Goal: Information Seeking & Learning: Learn about a topic

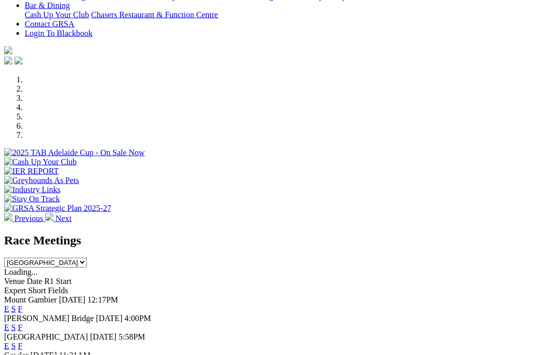
scroll to position [250, 0]
click at [23, 322] on link "F" at bounding box center [20, 326] width 5 height 9
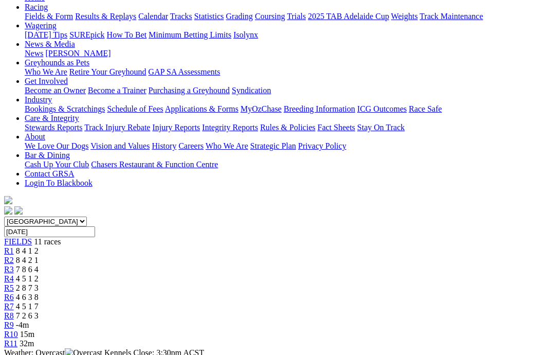
scroll to position [115, 0]
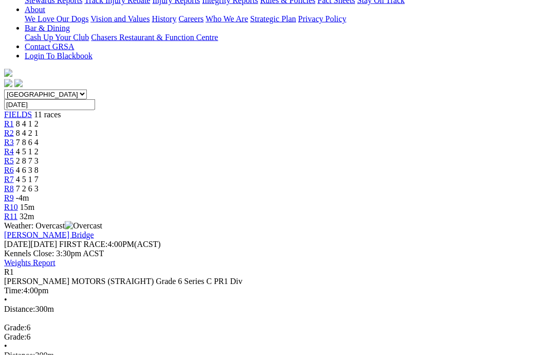
scroll to position [244, 0]
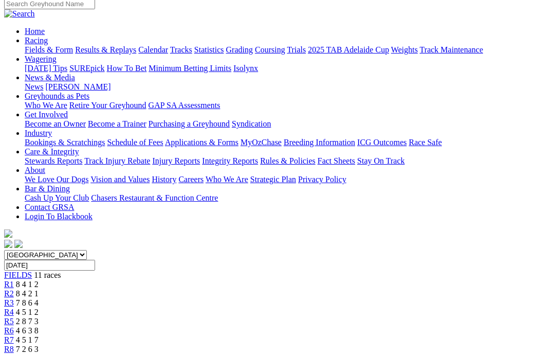
scroll to position [85, 0]
click at [14, 289] on span "R2" at bounding box center [9, 293] width 10 height 9
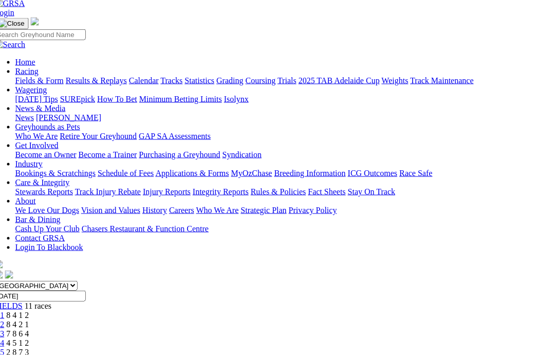
scroll to position [0, 9]
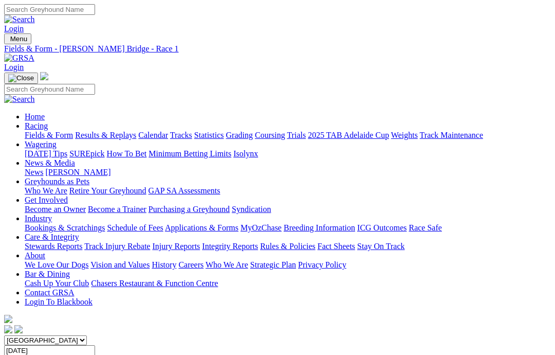
scroll to position [86, 0]
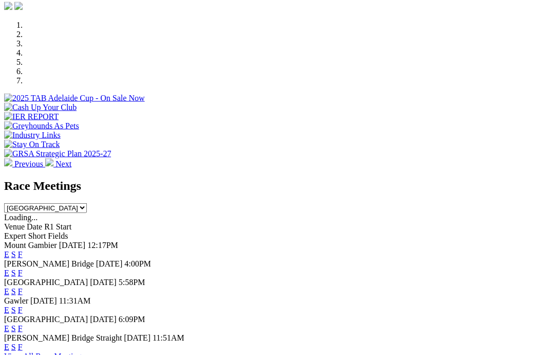
scroll to position [305, 0]
click at [23, 268] on link "F" at bounding box center [20, 272] width 5 height 9
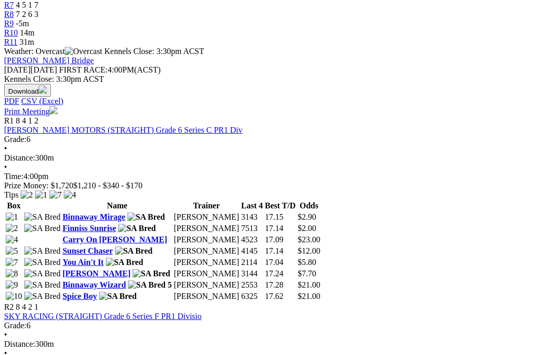
scroll to position [421, 0]
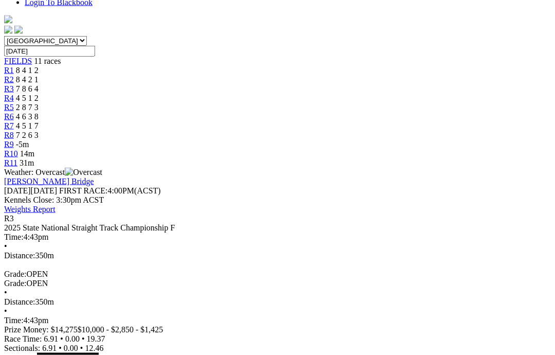
scroll to position [300, 0]
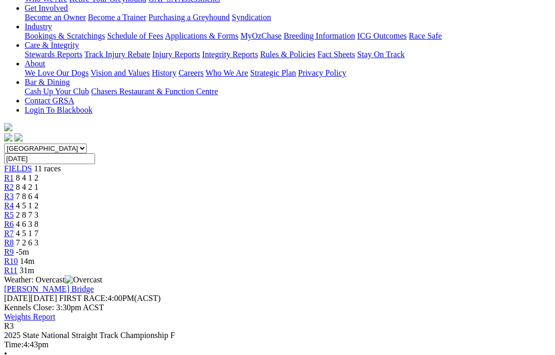
scroll to position [191, 0]
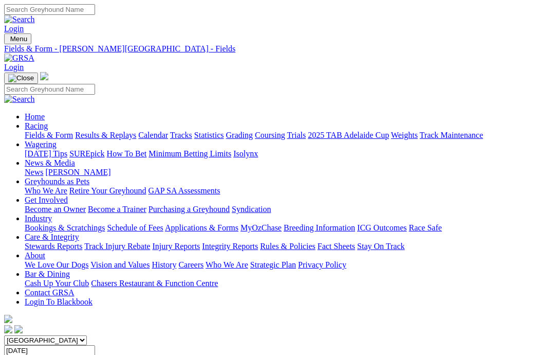
scroll to position [463, 0]
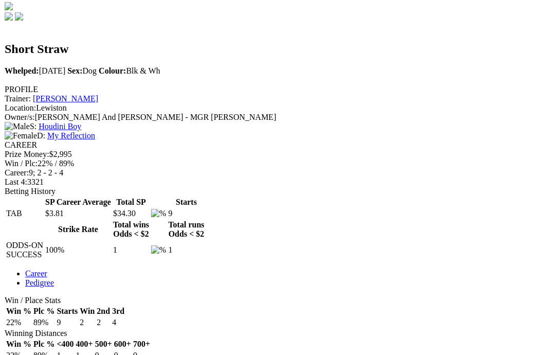
scroll to position [311, 0]
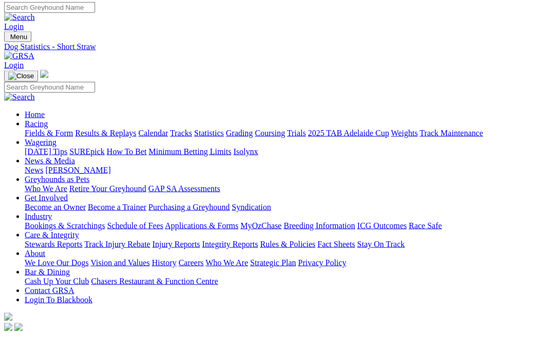
scroll to position [0, 0]
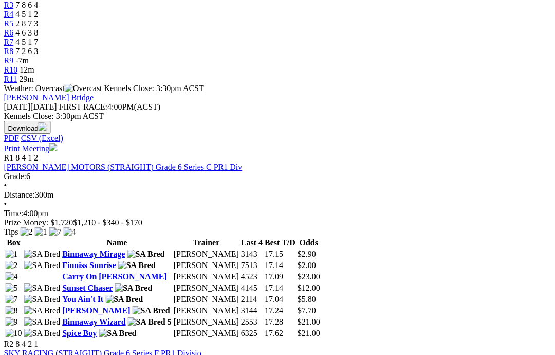
scroll to position [383, 0]
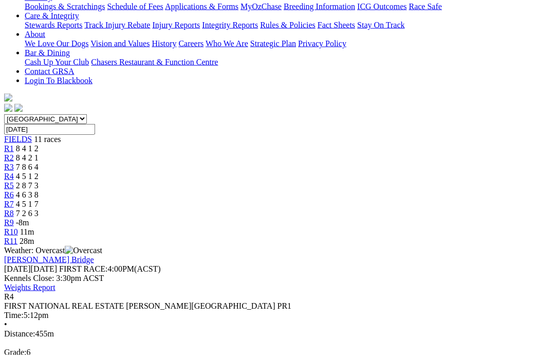
scroll to position [209, 0]
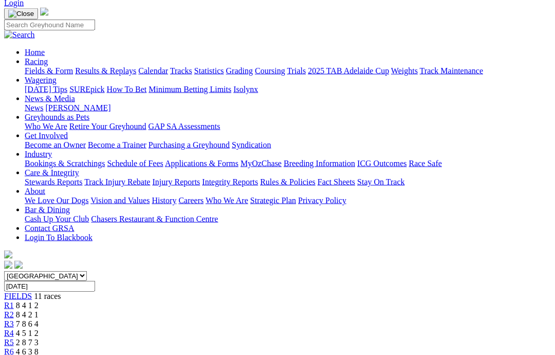
scroll to position [63, 0]
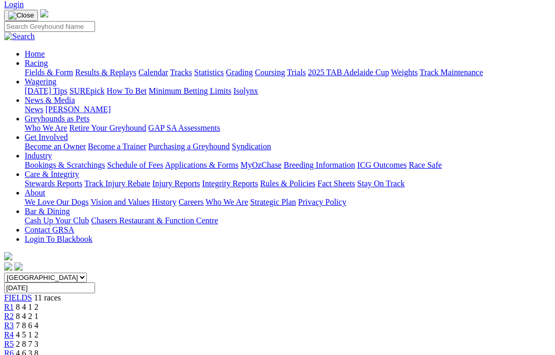
click at [14, 339] on link "R5" at bounding box center [9, 343] width 10 height 9
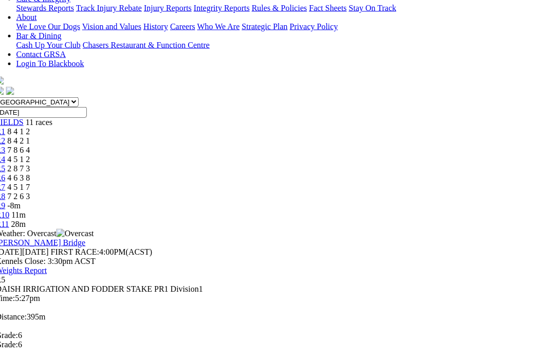
scroll to position [244, 1]
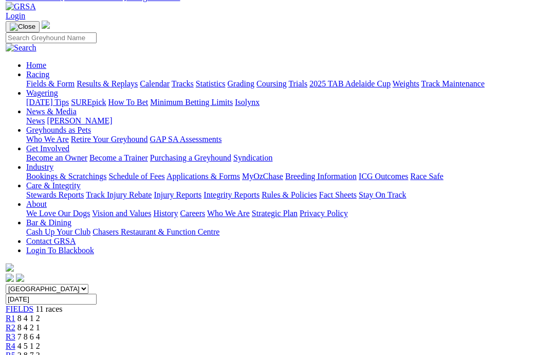
scroll to position [51, 0]
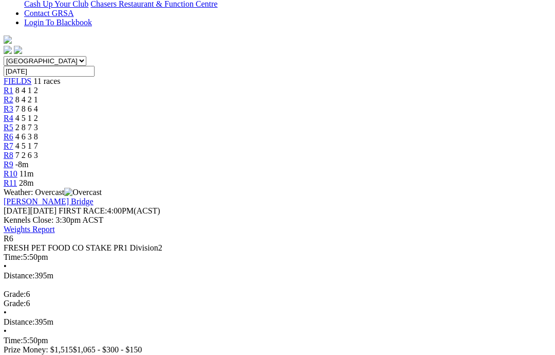
scroll to position [279, 0]
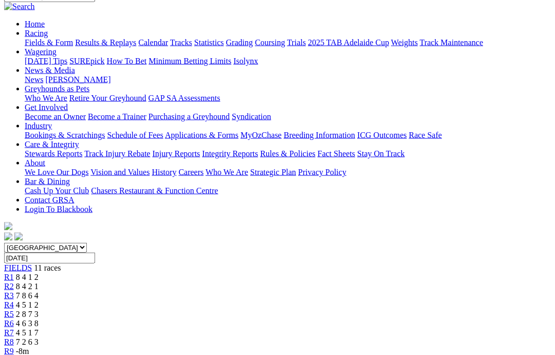
scroll to position [93, 0]
click at [39, 327] on span "4 5 1 7" at bounding box center [27, 331] width 23 height 9
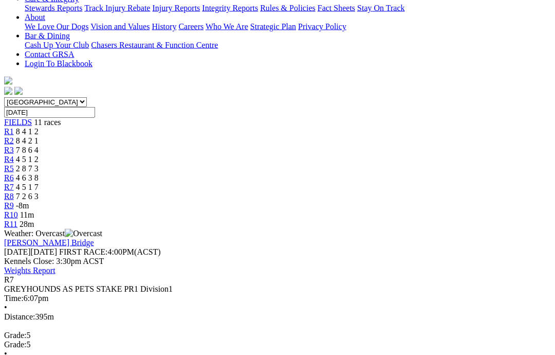
scroll to position [224, 0]
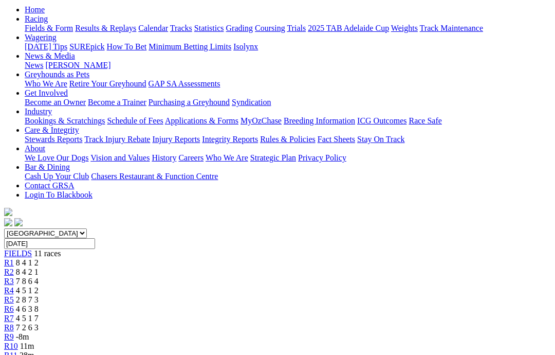
scroll to position [106, 0]
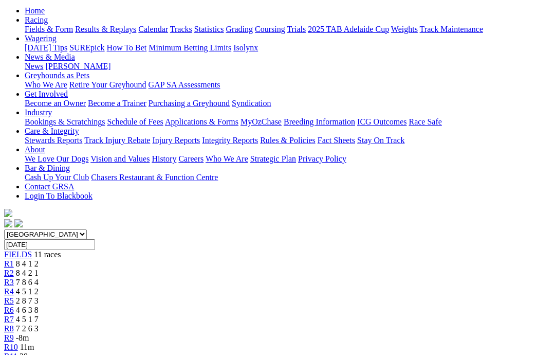
click at [14, 324] on link "R8" at bounding box center [9, 328] width 10 height 9
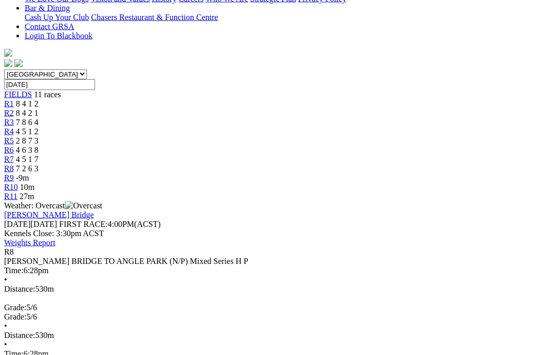
scroll to position [266, 0]
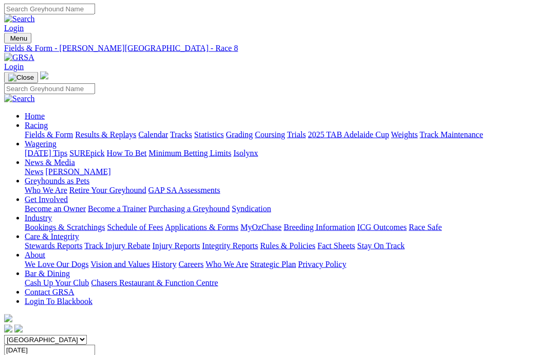
scroll to position [0, 0]
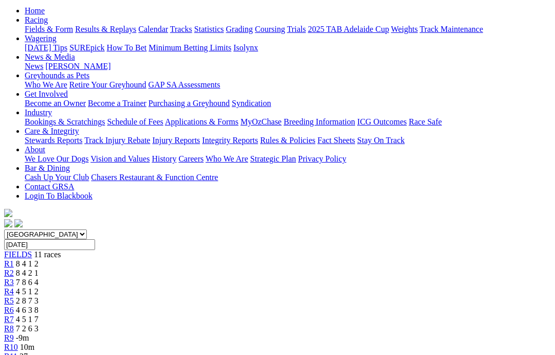
scroll to position [106, 0]
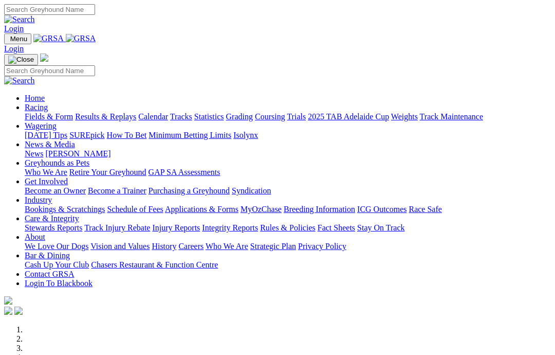
scroll to position [305, 0]
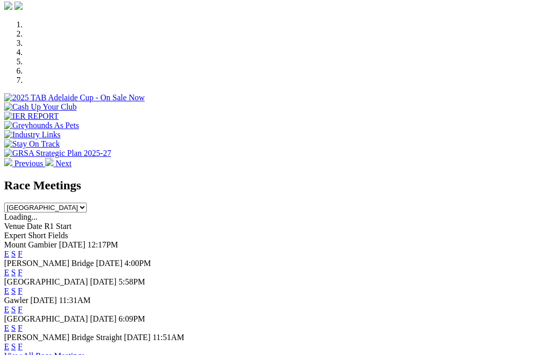
click at [23, 323] on link "F" at bounding box center [20, 327] width 5 height 9
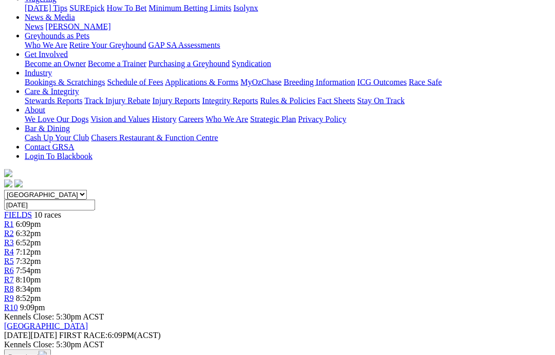
scroll to position [133, 0]
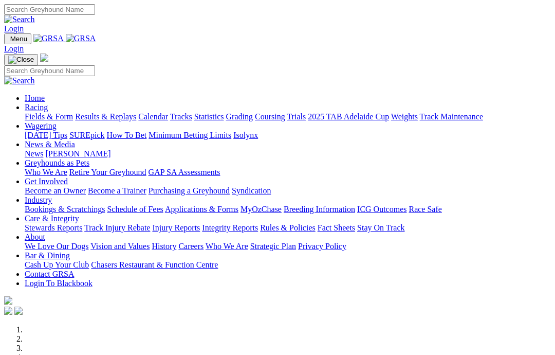
scroll to position [-27, -1]
click at [48, 103] on link "Racing" at bounding box center [36, 107] width 23 height 9
click at [285, 112] on link "Coursing" at bounding box center [270, 116] width 30 height 9
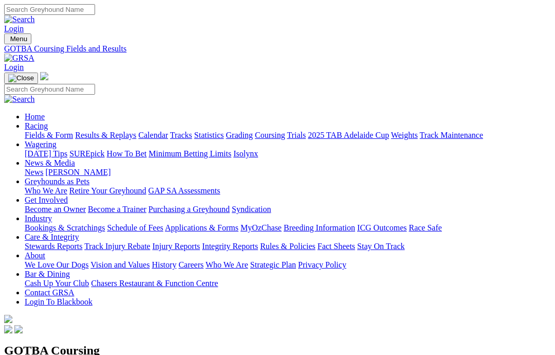
click at [168, 131] on link "Calendar" at bounding box center [153, 135] width 30 height 9
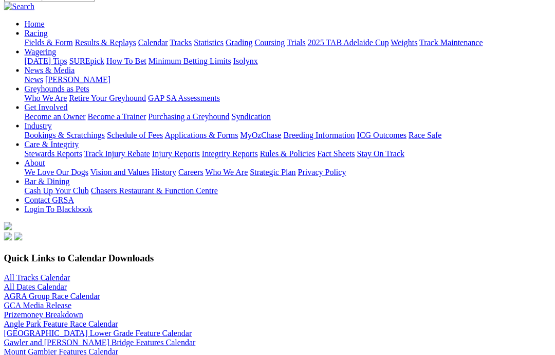
scroll to position [79, 1]
